Goal: Information Seeking & Learning: Learn about a topic

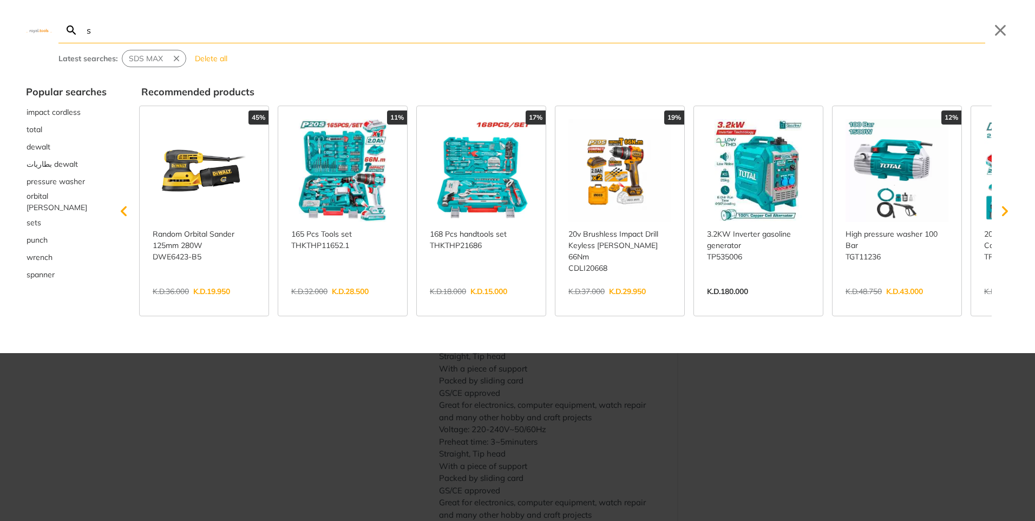
type input "so"
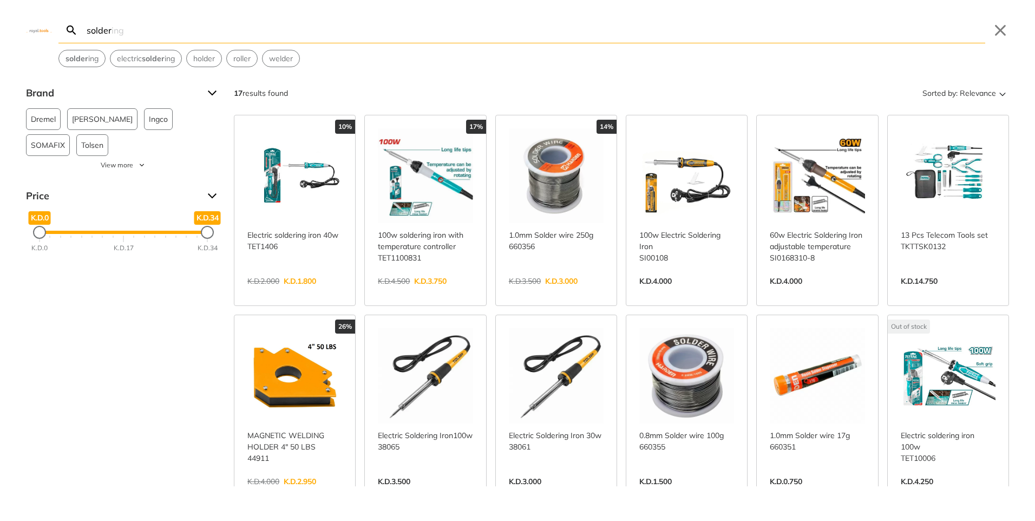
type input "solder"
